Goal: Task Accomplishment & Management: Manage account settings

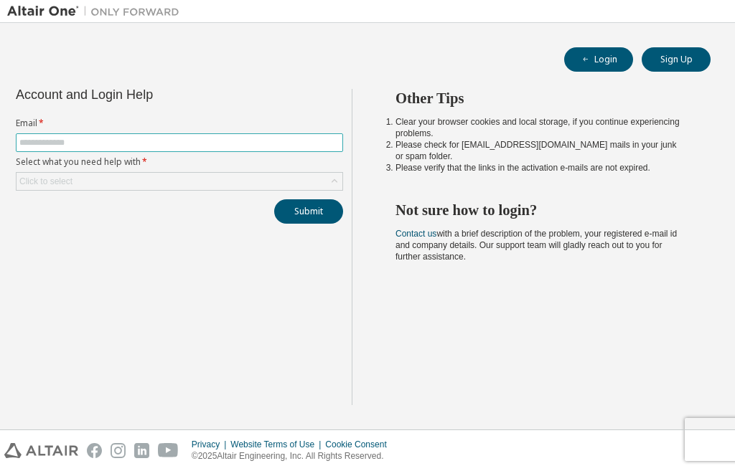
click at [182, 148] on input "text" at bounding box center [179, 142] width 320 height 11
type input "**********"
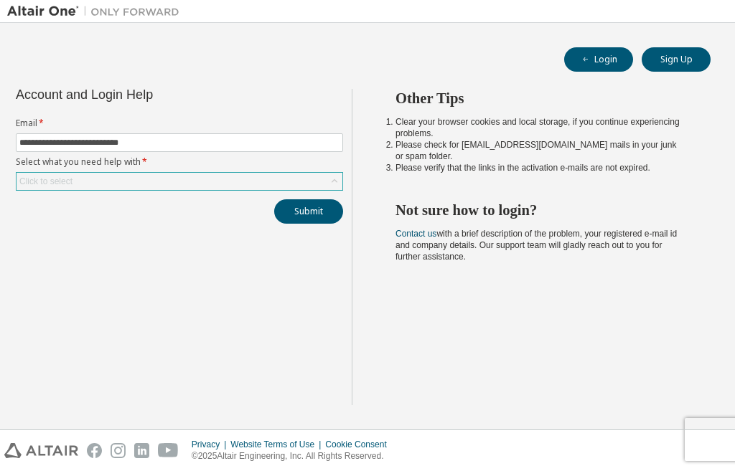
click at [168, 182] on div "Click to select" at bounding box center [180, 181] width 326 height 17
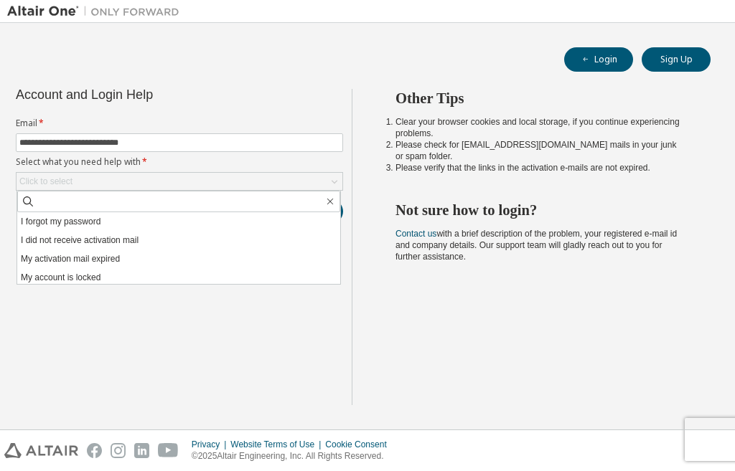
click at [105, 220] on li "I forgot my password" at bounding box center [178, 221] width 323 height 19
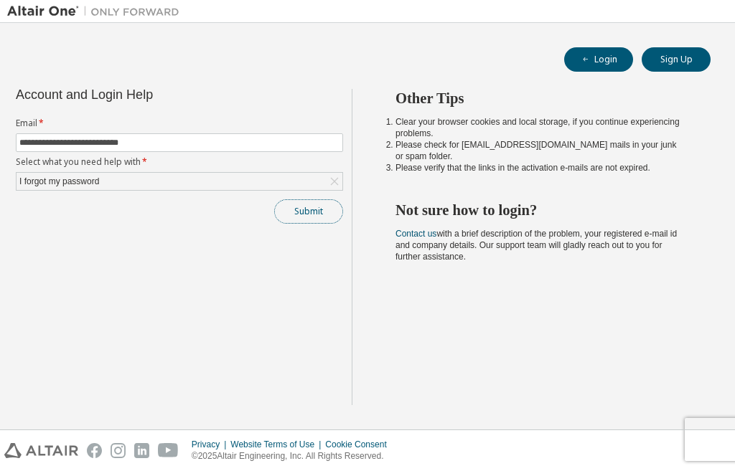
click at [321, 211] on button "Submit" at bounding box center [308, 211] width 69 height 24
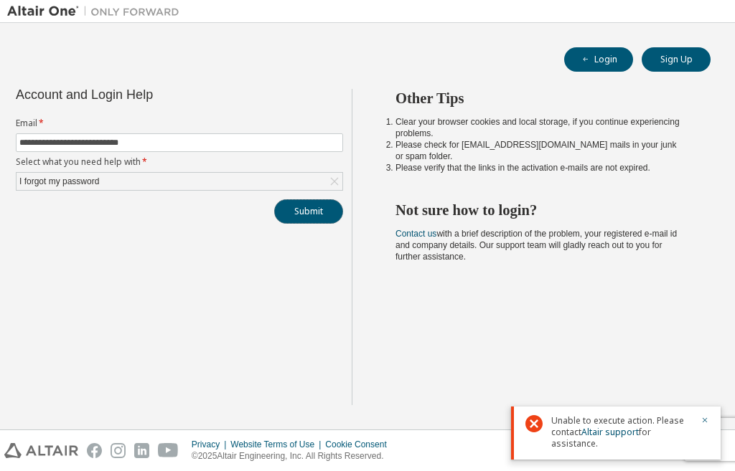
click at [301, 217] on button "Submit" at bounding box center [308, 211] width 69 height 24
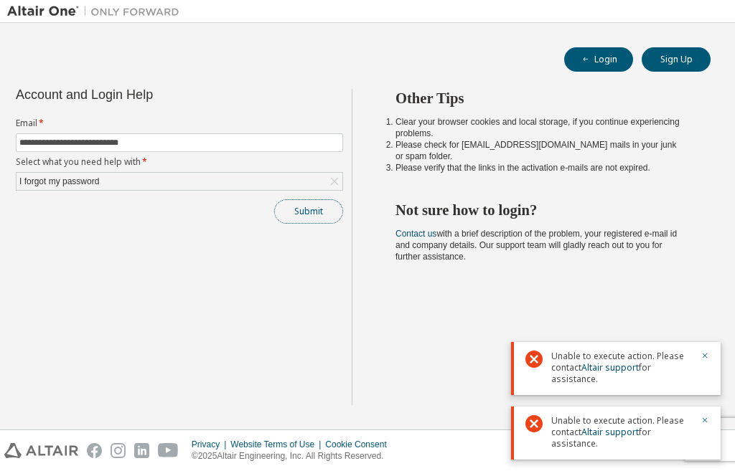
click at [308, 205] on button "Submit" at bounding box center [308, 211] width 69 height 24
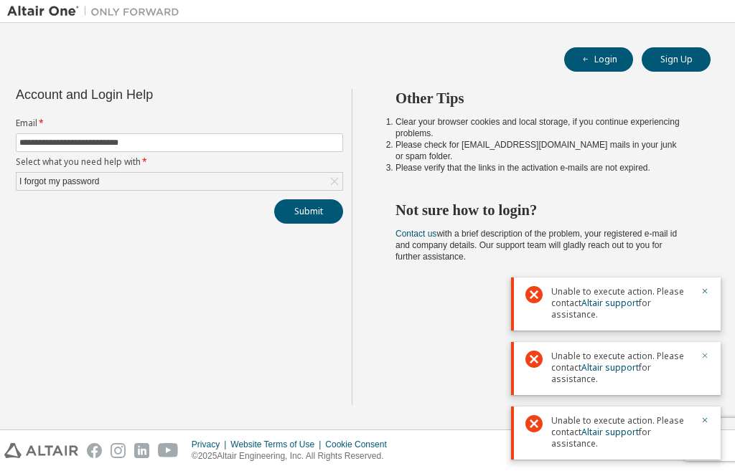
click at [706, 357] on icon "button" at bounding box center [704, 356] width 9 height 9
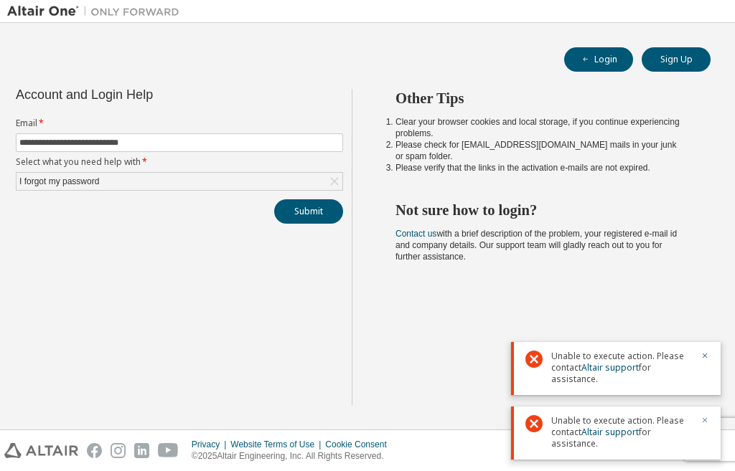
click at [702, 418] on icon "button" at bounding box center [704, 420] width 5 height 5
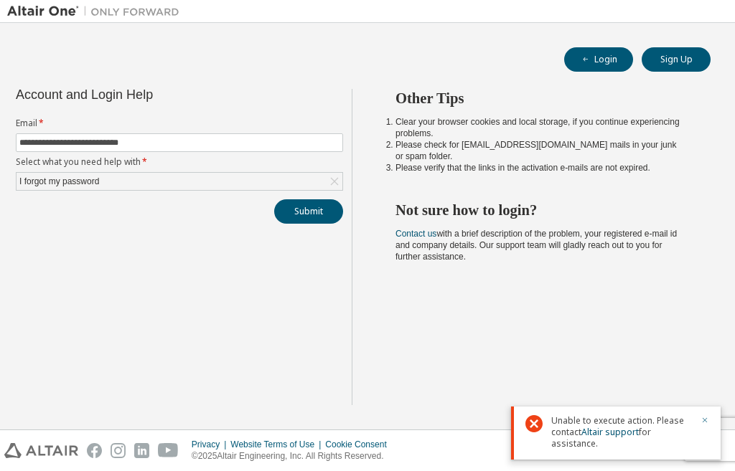
click at [704, 418] on icon "button" at bounding box center [704, 420] width 9 height 9
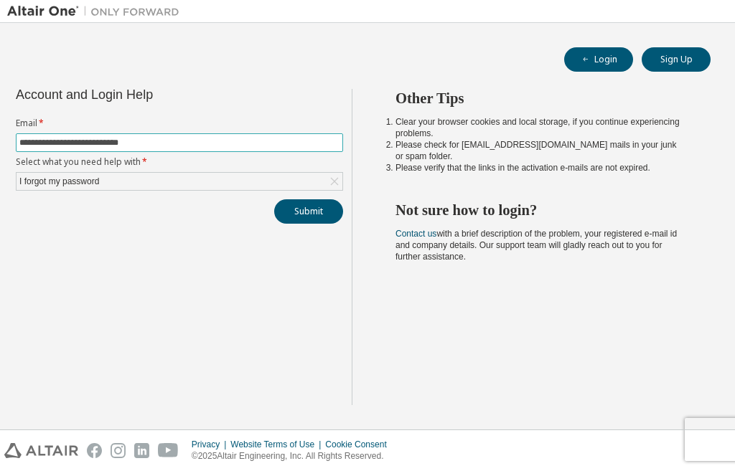
drag, startPoint x: 187, startPoint y: 138, endPoint x: 0, endPoint y: 119, distance: 188.2
click at [0, 119] on div "**********" at bounding box center [367, 226] width 735 height 407
